Goal: Task Accomplishment & Management: Use online tool/utility

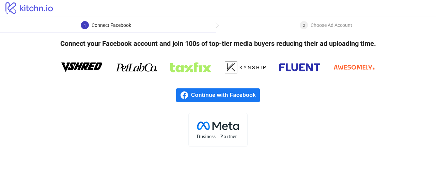
click at [231, 102] on span "Continue with Facebook" at bounding box center [225, 96] width 69 height 14
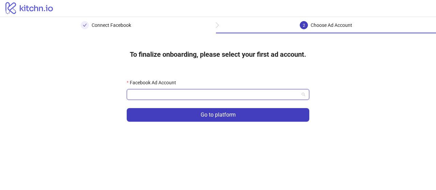
click at [272, 95] on input "Facebook Ad Account" at bounding box center [215, 95] width 168 height 10
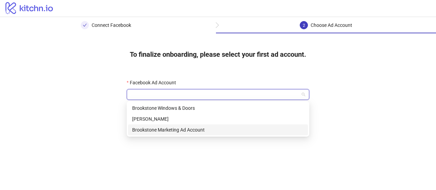
click at [177, 132] on div "Brookstone Marketing Ad Account" at bounding box center [218, 129] width 172 height 7
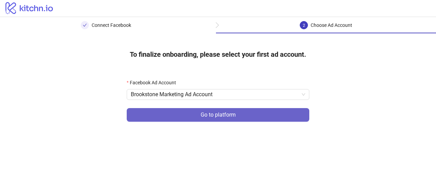
drag, startPoint x: 200, startPoint y: 122, endPoint x: 228, endPoint y: 110, distance: 31.3
click at [228, 110] on form "Facebook Ad Account Brookstone Marketing Ad Account Go to platform" at bounding box center [218, 104] width 183 height 51
click at [228, 110] on button "Go to platform" at bounding box center [218, 115] width 183 height 14
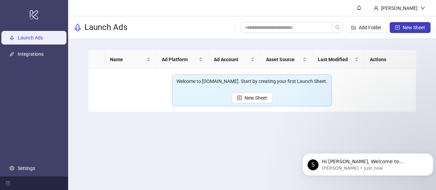
click at [278, 81] on div "Welcome to [DOMAIN_NAME]. Start by creating your first Launch Sheet." at bounding box center [251, 81] width 151 height 7
click at [266, 100] on span "New Sheet" at bounding box center [256, 97] width 22 height 5
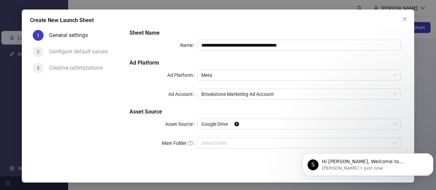
scroll to position [5, 0]
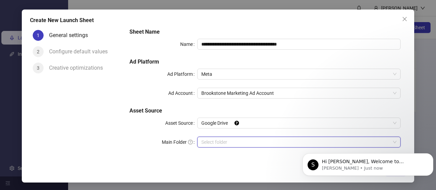
click at [230, 140] on input "Main Folder" at bounding box center [295, 142] width 189 height 10
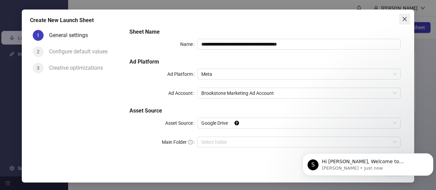
click at [406, 20] on icon "close" at bounding box center [404, 18] width 5 height 5
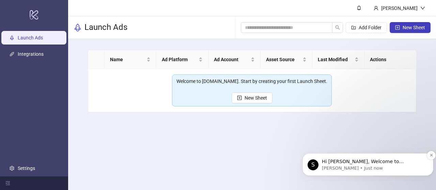
click at [342, 166] on p "[PERSON_NAME] • Just now" at bounding box center [373, 169] width 103 height 6
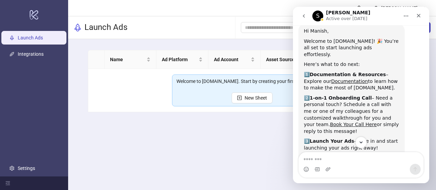
scroll to position [28, 0]
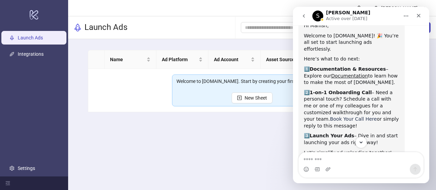
click at [377, 116] on link "Book Your Call Here" at bounding box center [353, 118] width 47 height 5
click at [420, 12] on div "Close" at bounding box center [418, 16] width 12 height 12
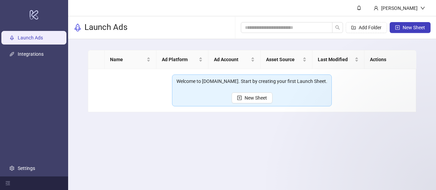
scroll to position [83, 0]
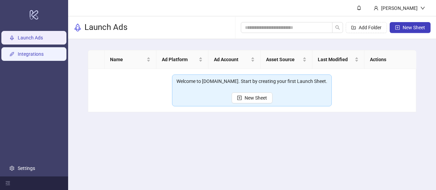
click at [40, 55] on link "Integrations" at bounding box center [31, 53] width 26 height 5
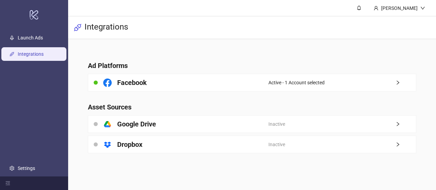
click at [27, 47] on ul "Launch Ads Integrations Settings" at bounding box center [34, 103] width 68 height 147
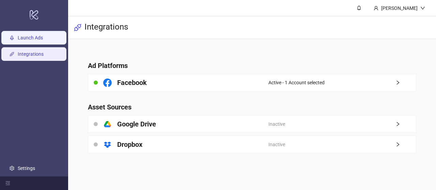
click at [29, 41] on link "Launch Ads" at bounding box center [30, 37] width 25 height 5
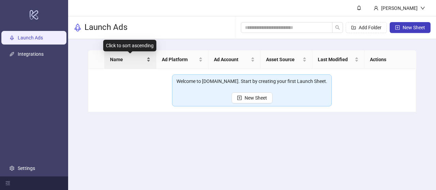
click at [118, 60] on span "Name" at bounding box center [127, 59] width 35 height 7
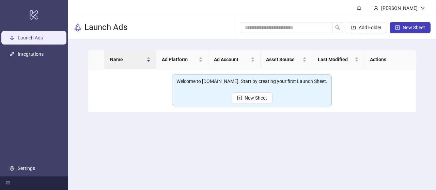
click at [200, 128] on main "[PERSON_NAME] Launch Ads Add Folder New Sheet Name Ad Platform Ad Account Asset…" at bounding box center [252, 95] width 368 height 190
click at [260, 98] on span "New Sheet" at bounding box center [256, 97] width 22 height 5
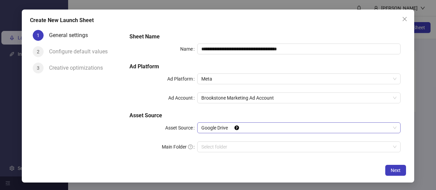
scroll to position [5, 0]
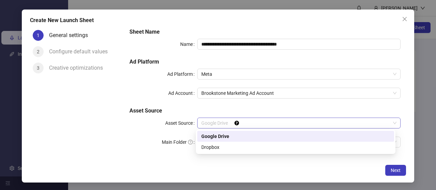
click at [222, 121] on span "Google Drive" at bounding box center [298, 123] width 195 height 10
click at [218, 135] on div "Google Drive" at bounding box center [295, 136] width 189 height 7
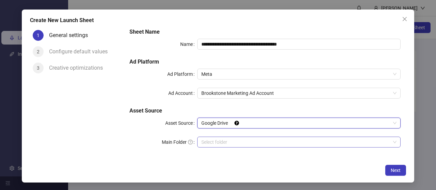
click at [222, 144] on input "Main Folder" at bounding box center [295, 142] width 189 height 10
click at [292, 146] on input "Main Folder" at bounding box center [295, 142] width 189 height 10
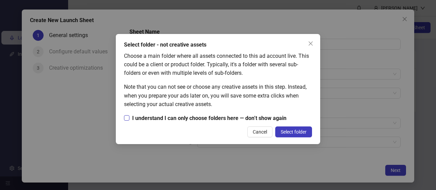
click at [196, 120] on span "I understand I can only choose folders here — don’t show again" at bounding box center [209, 118] width 160 height 9
click at [281, 128] on button "Select folder" at bounding box center [293, 132] width 37 height 11
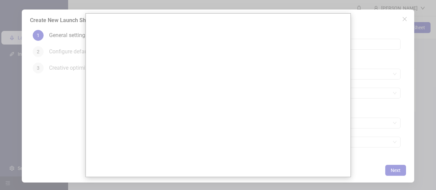
click at [366, 126] on div at bounding box center [218, 95] width 436 height 190
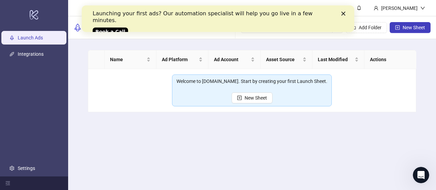
click at [207, 14] on div "Launching your first ads? Our automation specialist will help you go live in a …" at bounding box center [213, 17] width 240 height 14
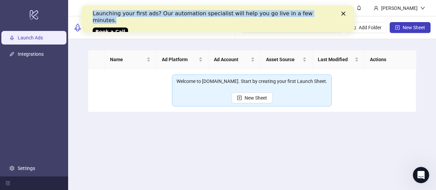
click at [207, 14] on div "Launching your first ads? Our automation specialist will help you go live in a …" at bounding box center [213, 17] width 240 height 14
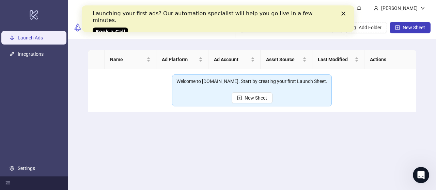
click at [121, 28] on link "Book a Call" at bounding box center [110, 32] width 35 height 8
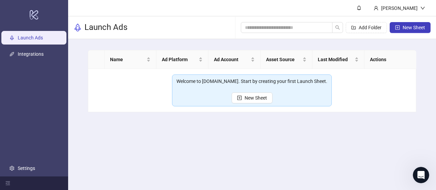
click at [421, 176] on icon "Open Intercom Messenger" at bounding box center [421, 175] width 11 height 11
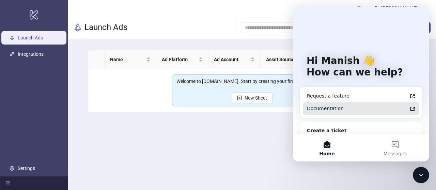
scroll to position [21, 0]
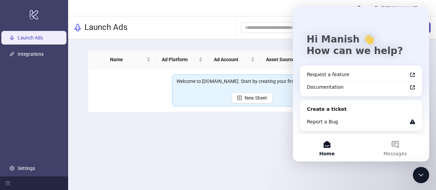
click at [272, 120] on main "Name Ad Platform Ad Account Asset Source Last Modified Actions Welcome to Kitch…" at bounding box center [252, 81] width 340 height 84
